Goal: Task Accomplishment & Management: Use online tool/utility

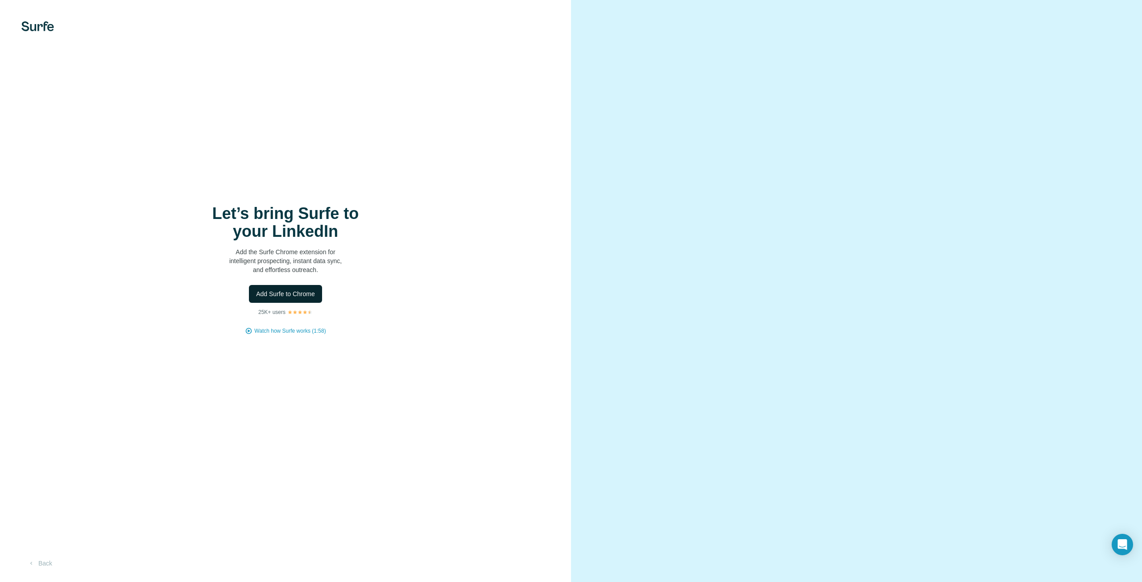
click at [306, 292] on span "Add Surfe to Chrome" at bounding box center [285, 294] width 59 height 9
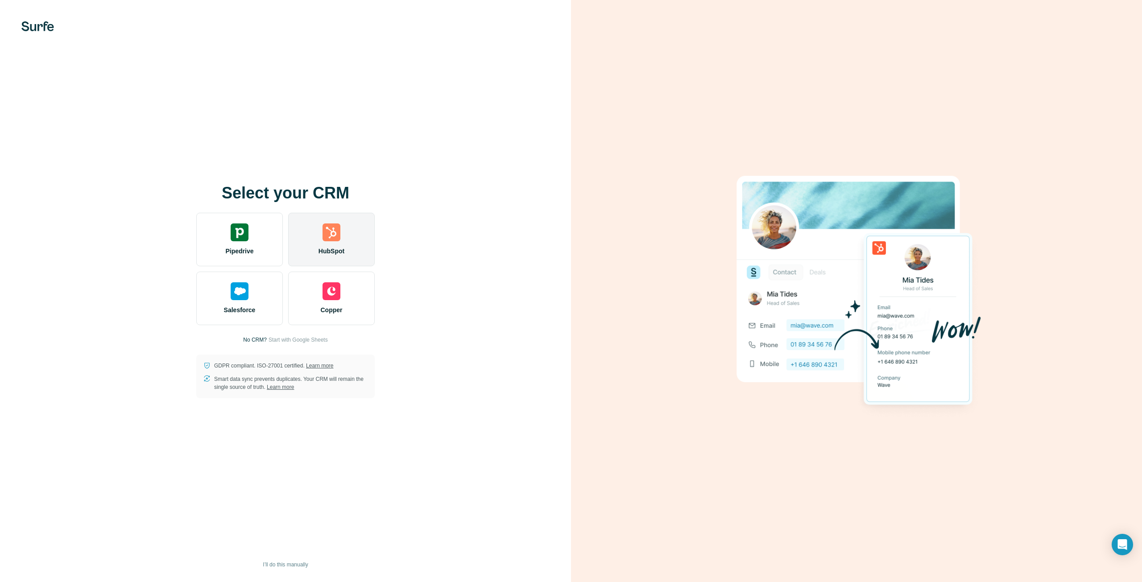
click at [338, 237] on img at bounding box center [332, 233] width 18 height 18
